Goal: Communication & Community: Participate in discussion

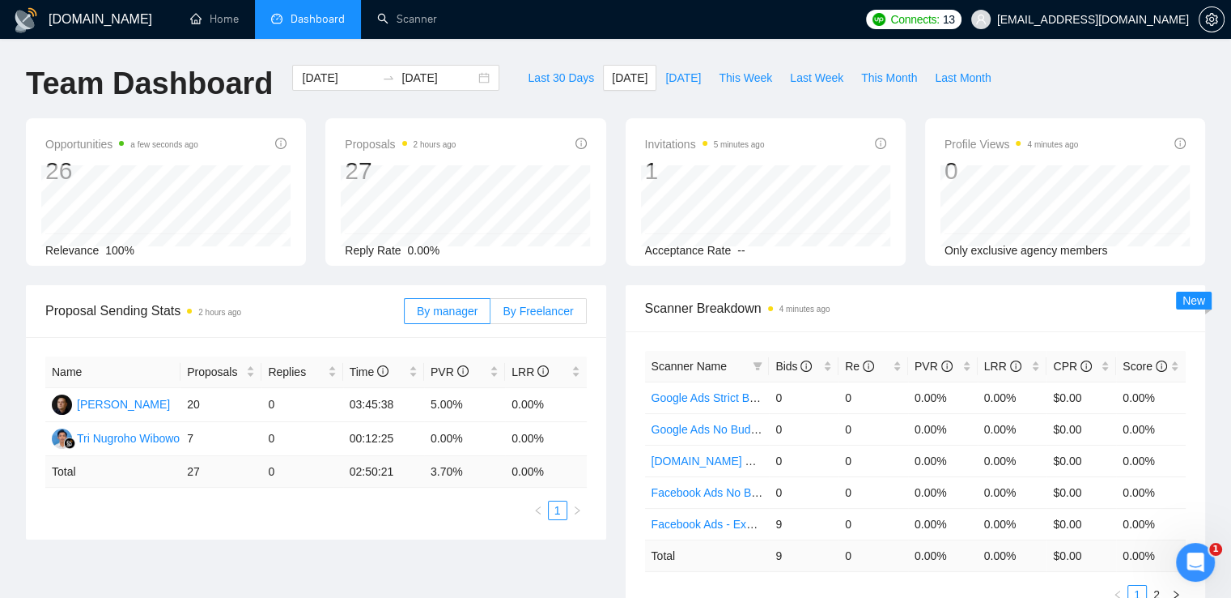
click at [547, 312] on span "By Freelancer" at bounding box center [538, 310] width 70 height 13
click at [491, 315] on input "By Freelancer" at bounding box center [491, 315] width 0 height 0
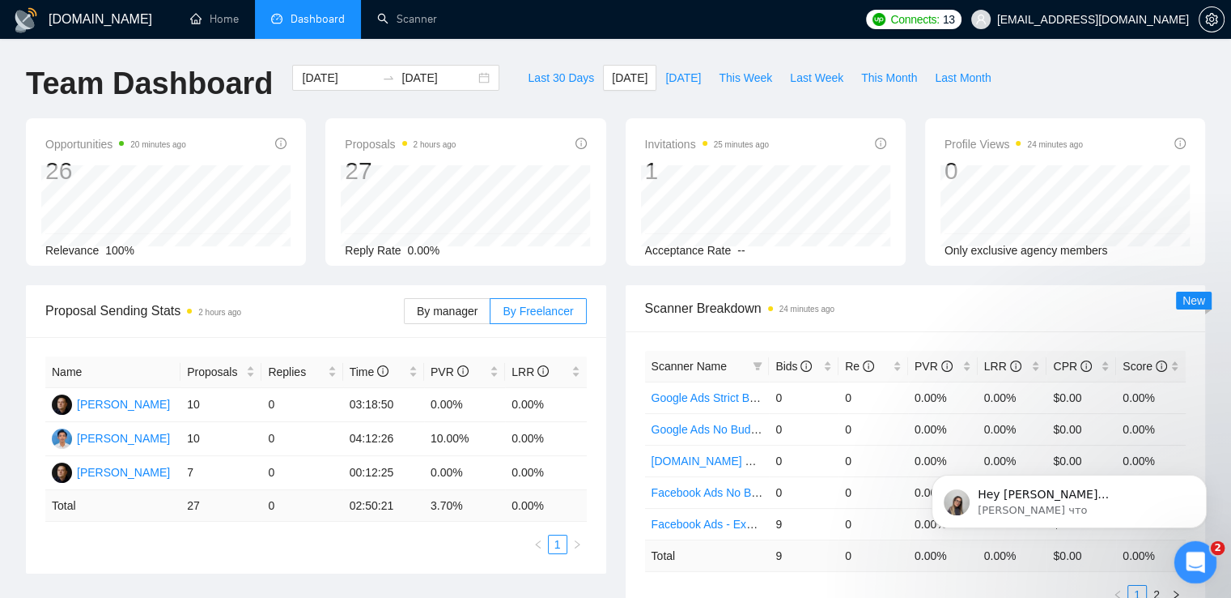
click at [1195, 554] on icon "Открыть службу сообщений Intercom" at bounding box center [1193, 560] width 27 height 27
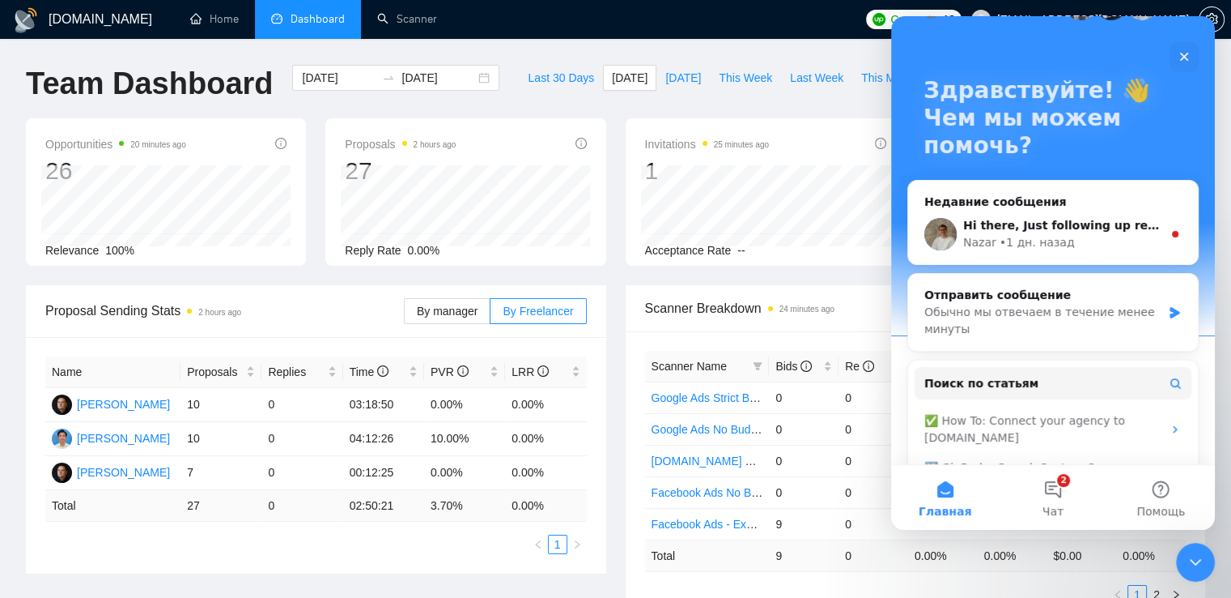
scroll to position [162, 0]
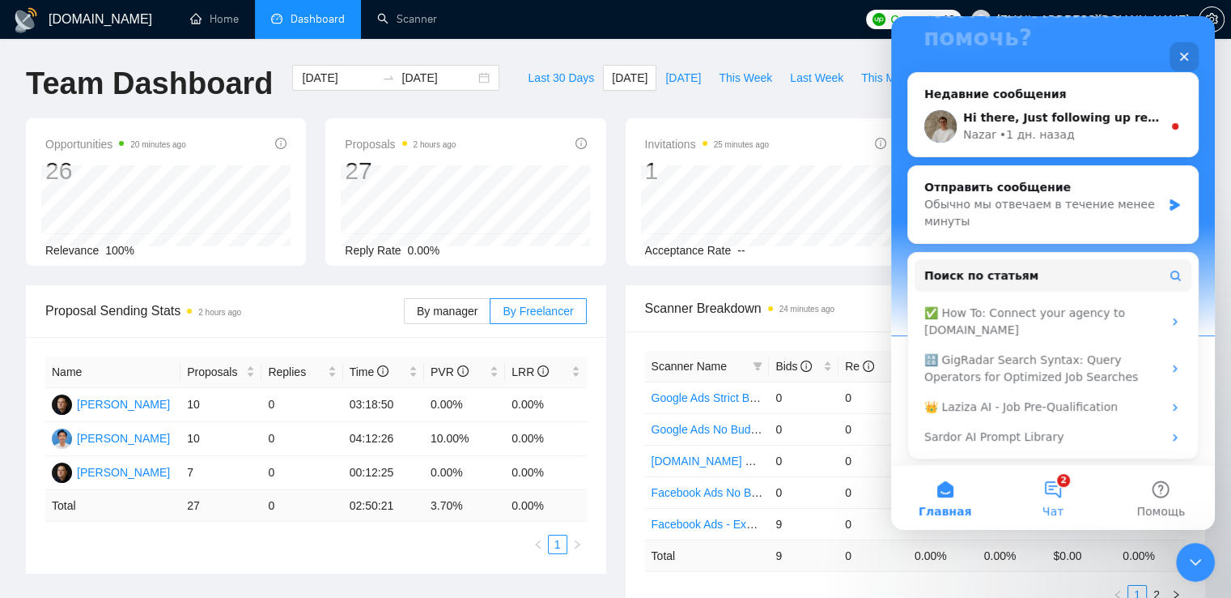
click at [1045, 505] on span "Чат" at bounding box center [1053, 510] width 21 height 11
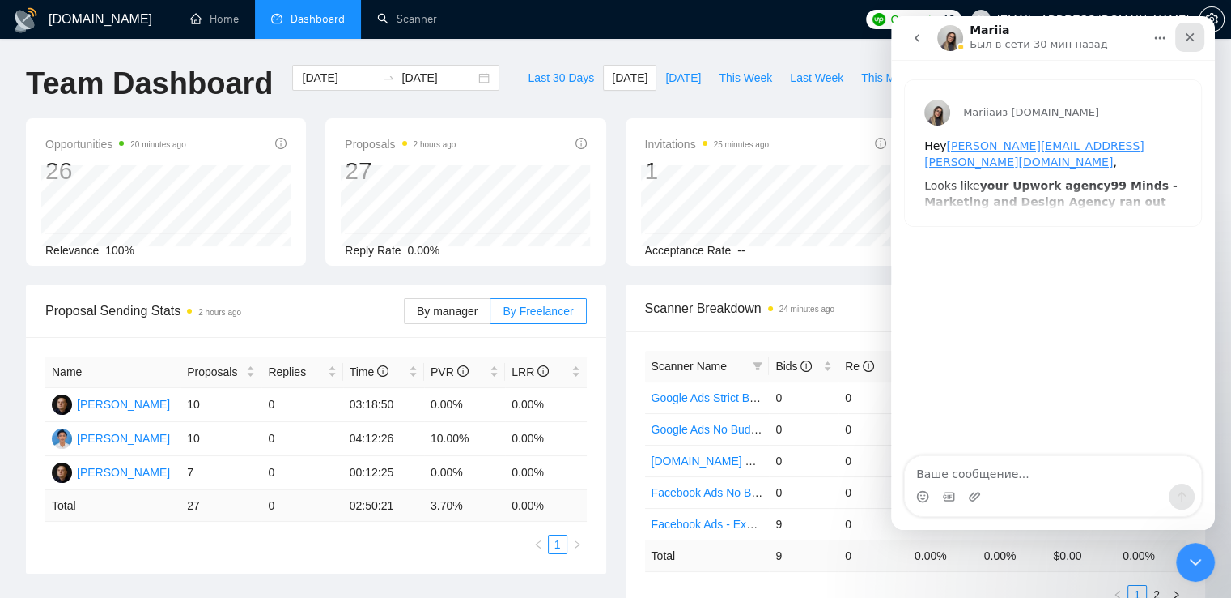
click at [1187, 36] on icon "Закрыть" at bounding box center [1190, 37] width 13 height 13
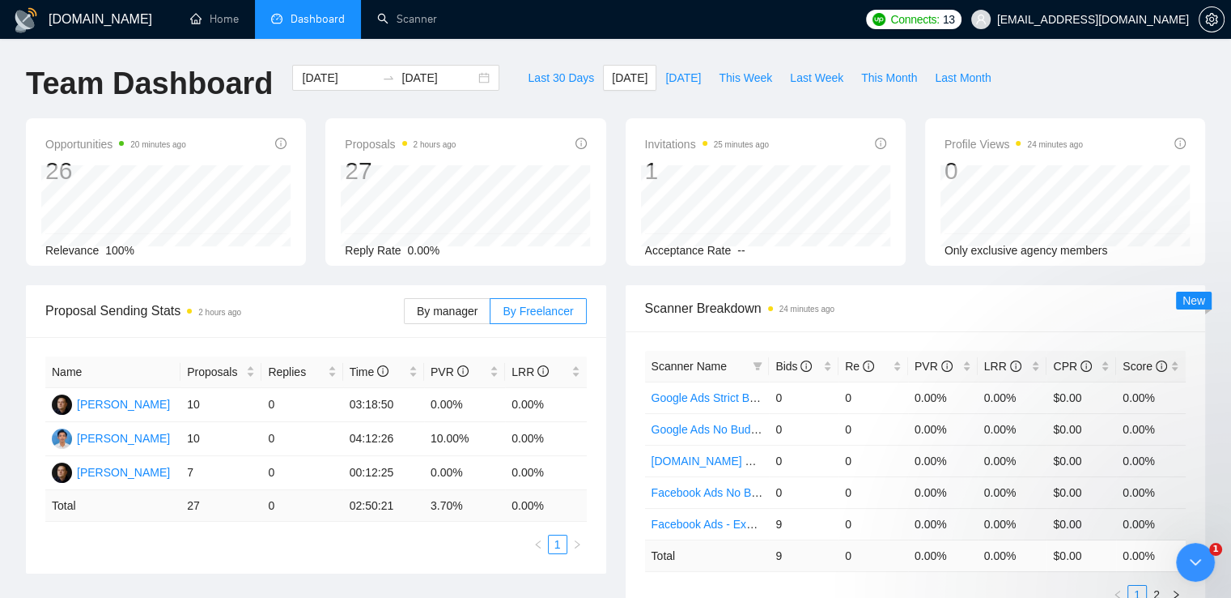
scroll to position [0, 0]
